Goal: Information Seeking & Learning: Learn about a topic

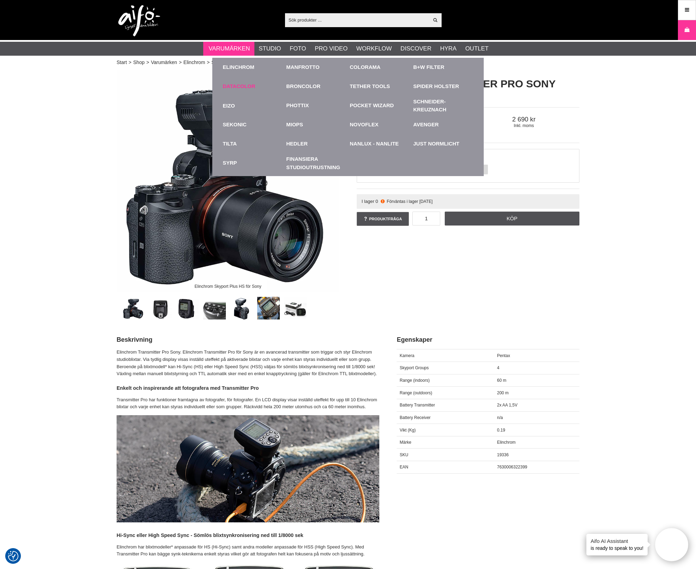
click at [226, 84] on link "Datacolor" at bounding box center [239, 87] width 33 height 8
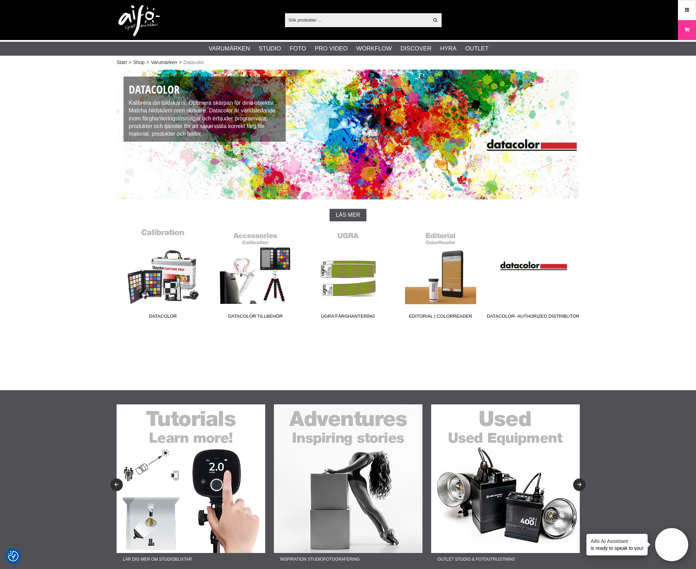
click at [196, 291] on link "Datacolor" at bounding box center [163, 275] width 93 height 94
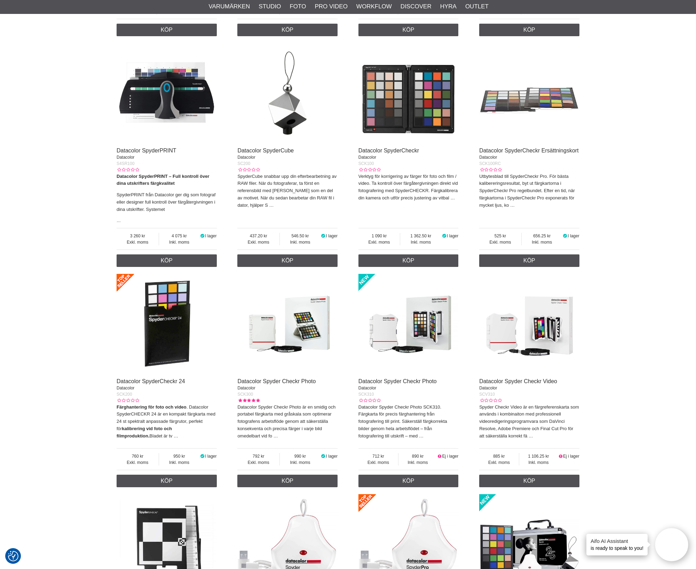
scroll to position [609, 0]
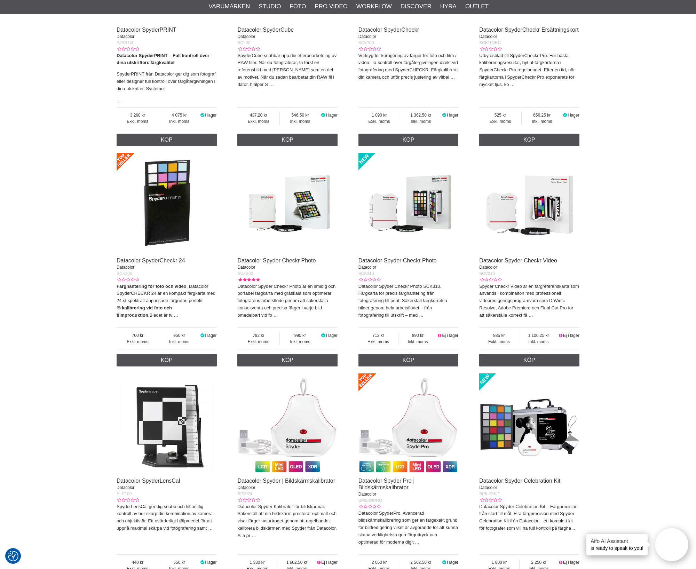
click at [296, 193] on img at bounding box center [287, 203] width 100 height 100
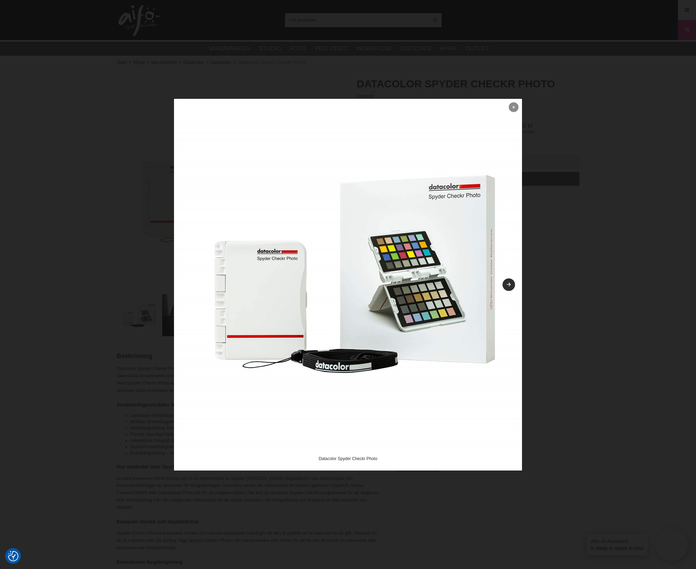
click at [514, 105] on icon at bounding box center [514, 107] width 2 height 4
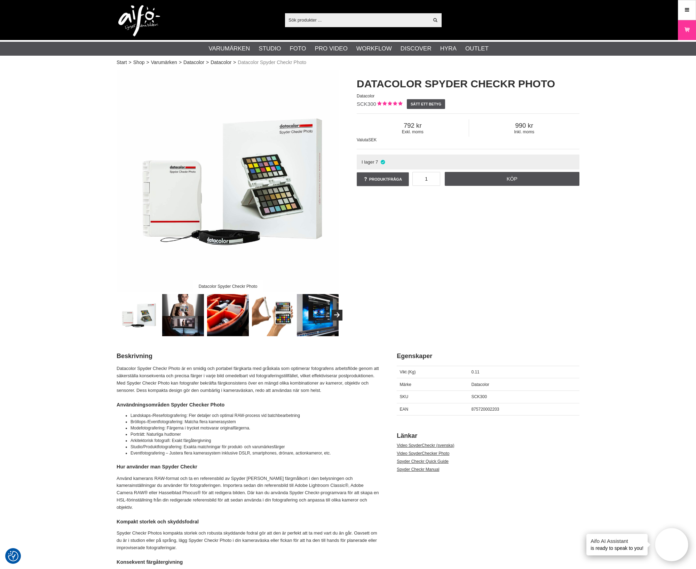
click at [553, 228] on div "Datacolor Spyder Checkr Photo Datacolor Spyder Checkr Photo Datacolor SCK300 Sä…" at bounding box center [348, 203] width 480 height 267
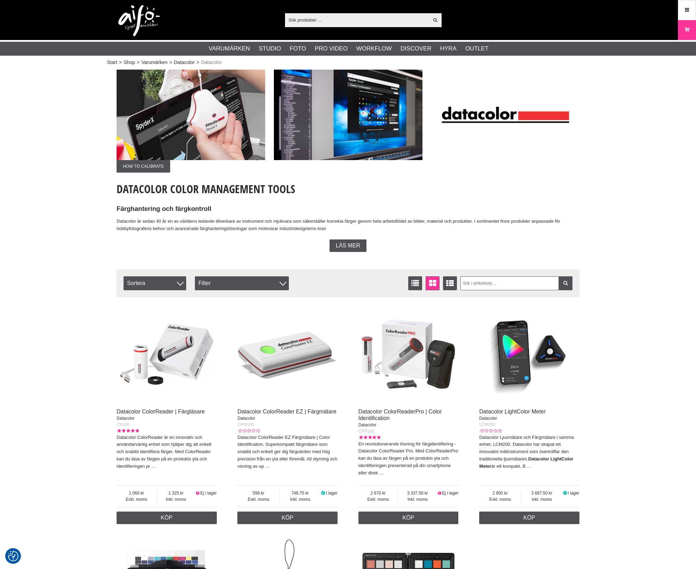
scroll to position [609, 0]
